Goal: Task Accomplishment & Management: Complete application form

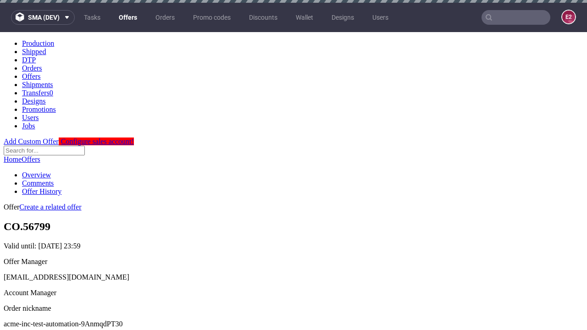
scroll to position [3, 0]
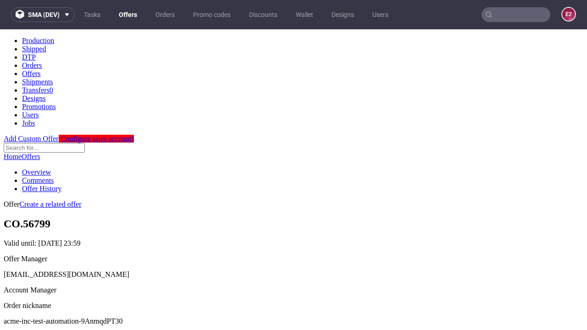
scroll to position [91, 0]
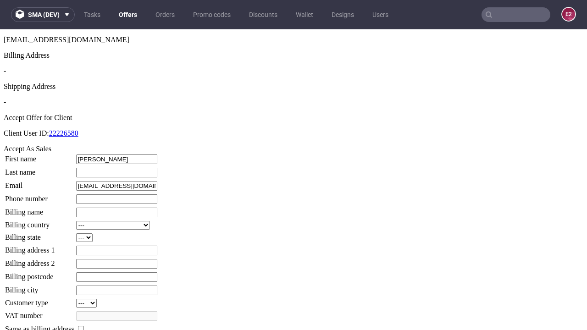
type input "[PERSON_NAME]"
type input "1509813888"
type input "Lambert86"
select select "13"
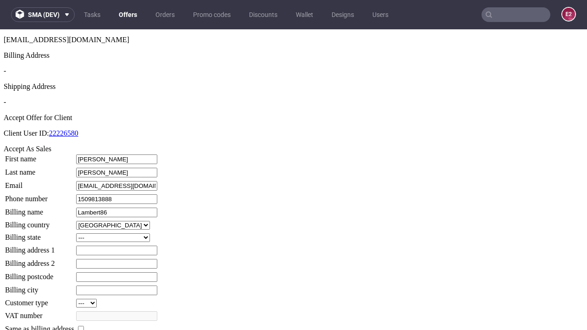
select select "132"
type input "Lambert86"
type input "528 [PERSON_NAME] Bank"
type input "BY04 5CJ"
type input "Wehnerdon"
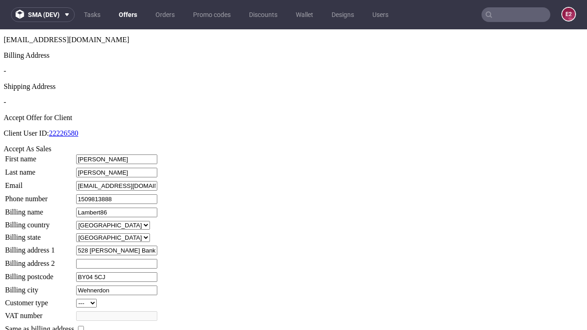
click at [84, 326] on input "checkbox" at bounding box center [81, 329] width 6 height 6
checkbox input "true"
type input "Lambert86"
select select "13"
type input "528 [PERSON_NAME] Bank"
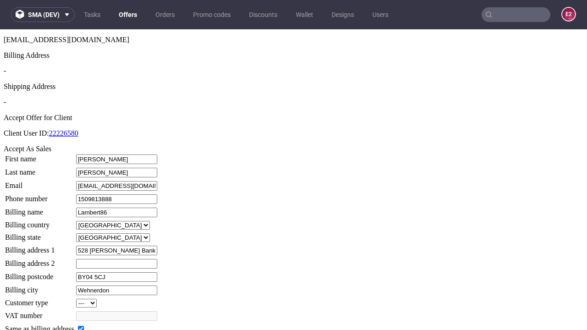
type input "BY04 5CJ"
type input "Wehnerdon"
select select "132"
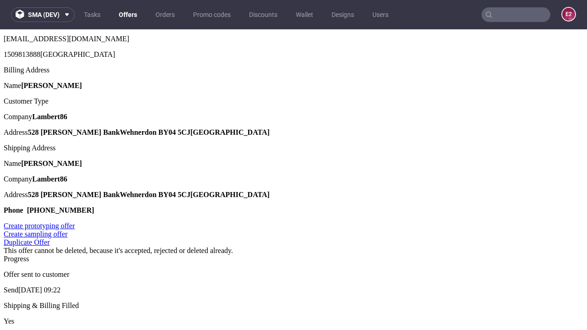
scroll to position [0, 0]
